Goal: Information Seeking & Learning: Learn about a topic

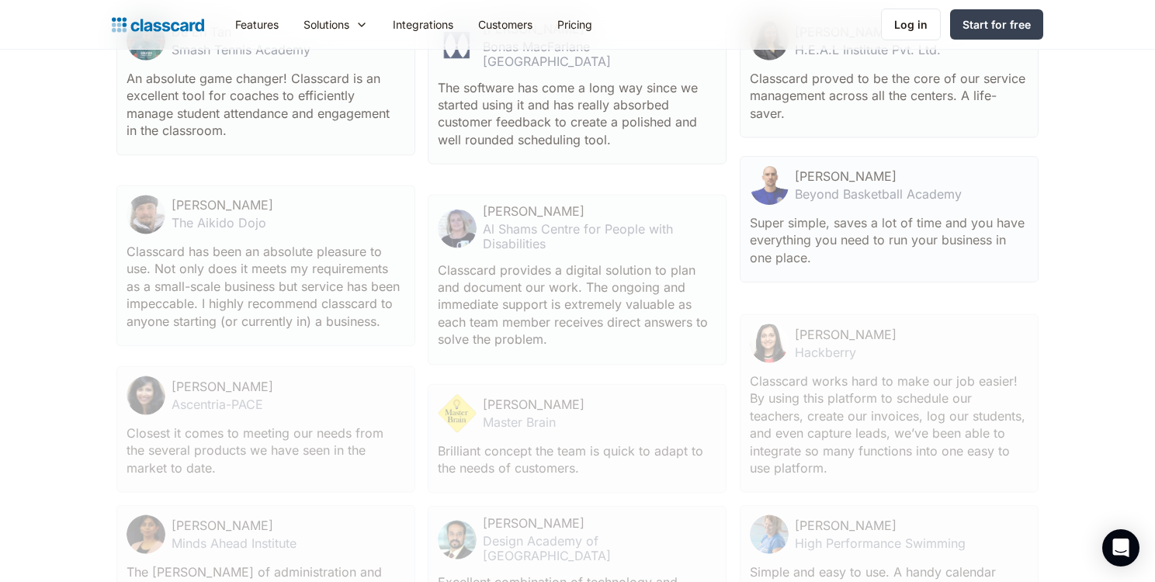
scroll to position [4731, 0]
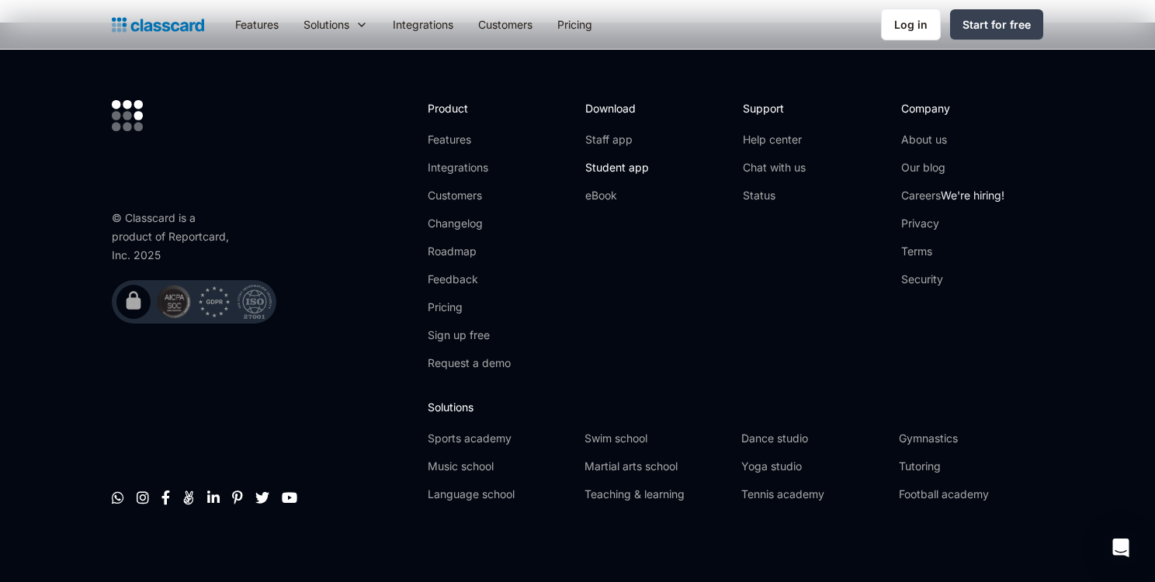
click at [617, 160] on link "Student app" at bounding box center [617, 168] width 64 height 16
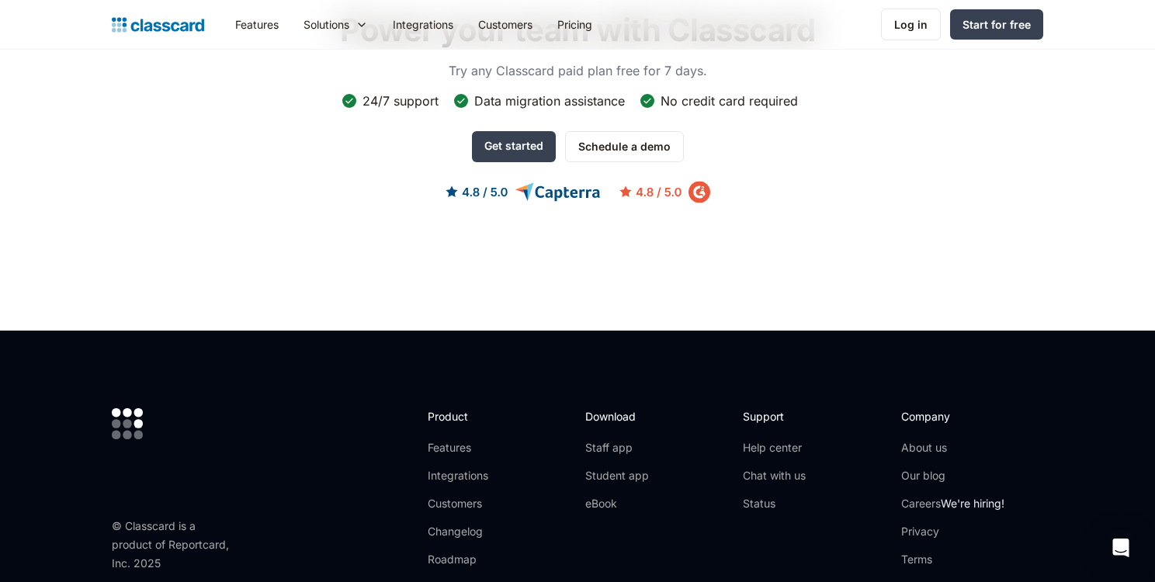
scroll to position [1267, 0]
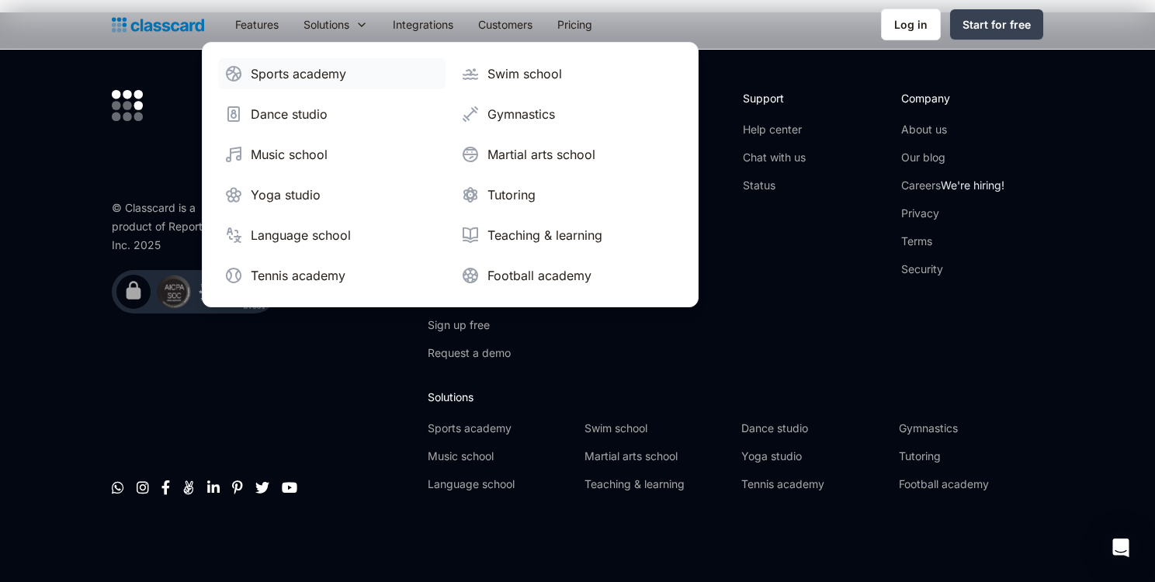
click at [317, 79] on div "Sports academy" at bounding box center [298, 73] width 95 height 19
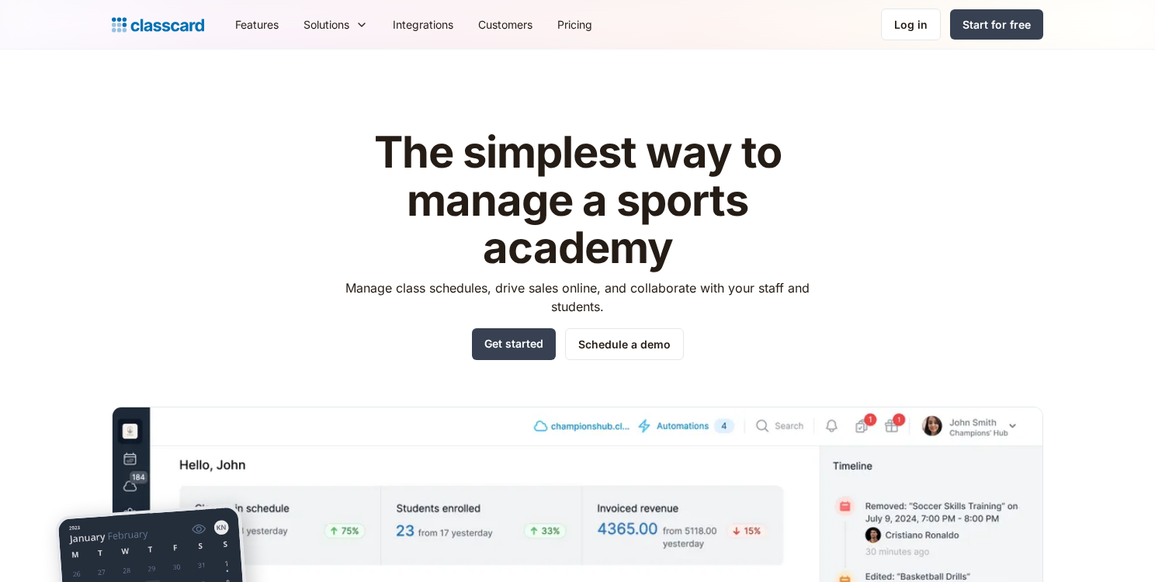
scroll to position [355, 0]
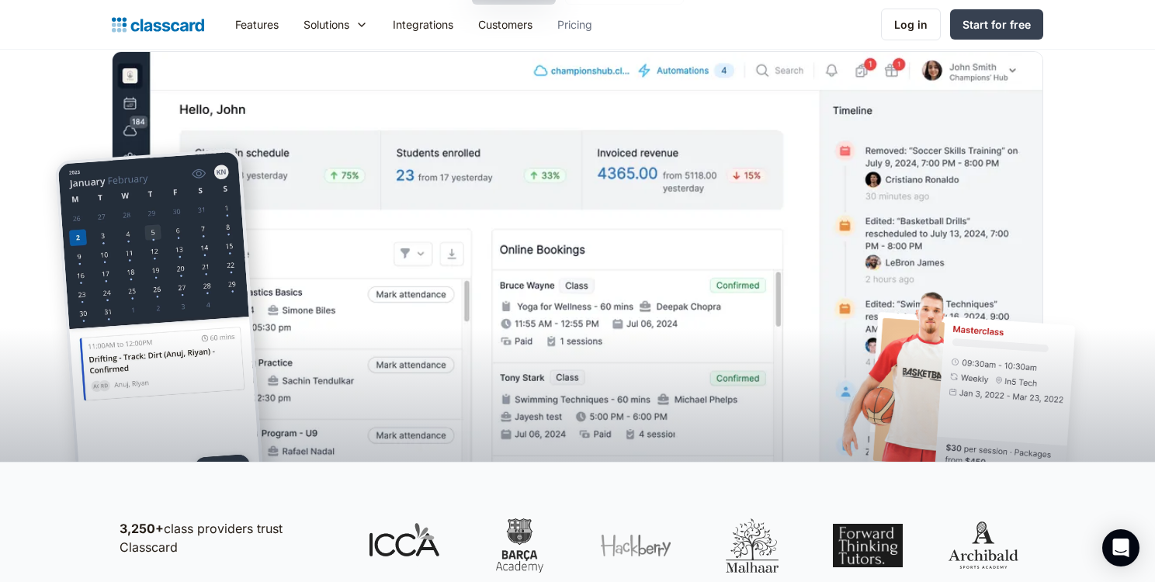
click at [567, 16] on link "Pricing" at bounding box center [575, 24] width 60 height 35
